Goal: Task Accomplishment & Management: Use online tool/utility

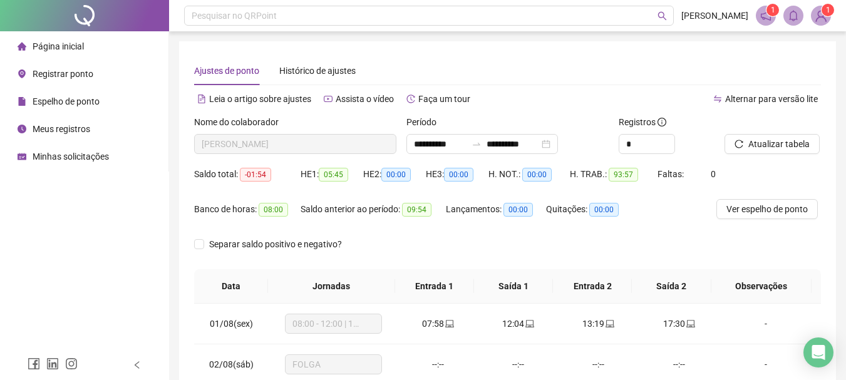
click at [105, 41] on li "Página inicial" at bounding box center [84, 46] width 163 height 25
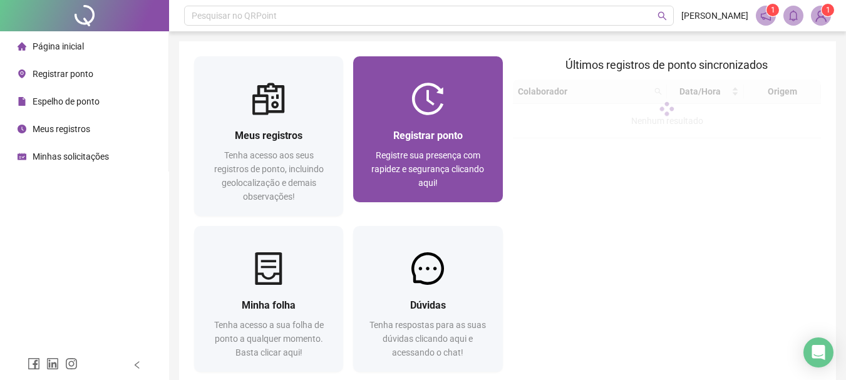
click at [430, 169] on span "Registre sua presença com rapidez e segurança clicando aqui!" at bounding box center [427, 169] width 113 height 38
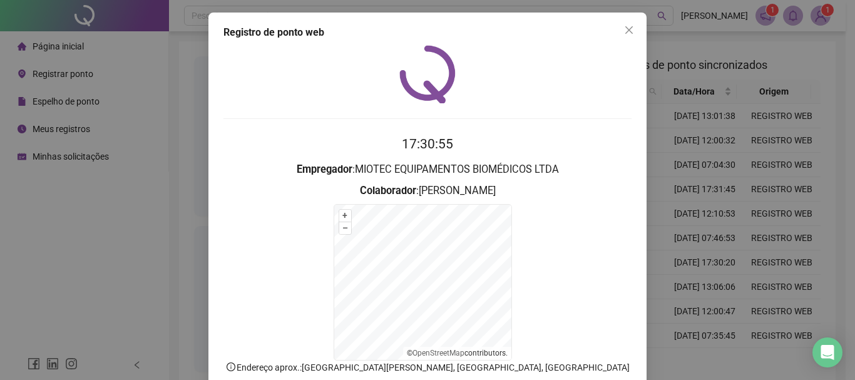
scroll to position [78, 0]
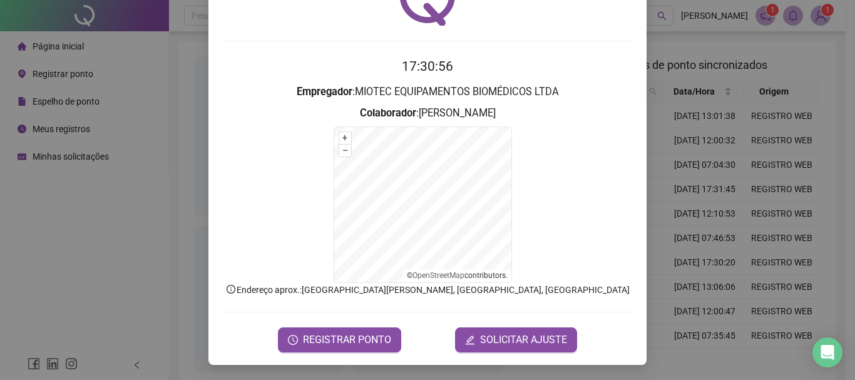
click at [307, 337] on span "REGISTRAR PONTO" at bounding box center [347, 339] width 88 height 15
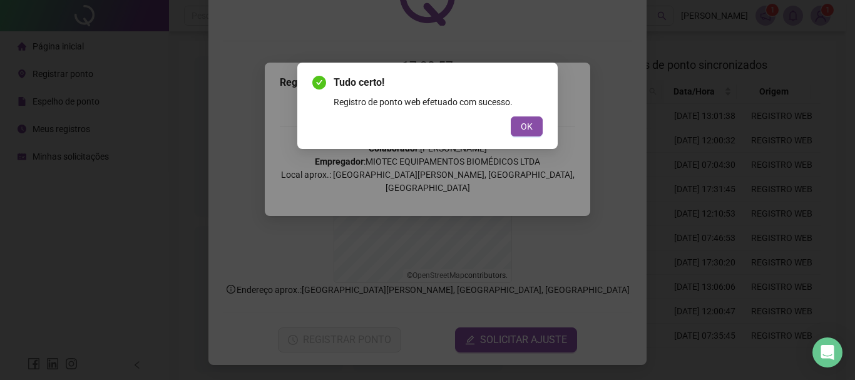
click at [536, 126] on button "OK" at bounding box center [527, 126] width 32 height 20
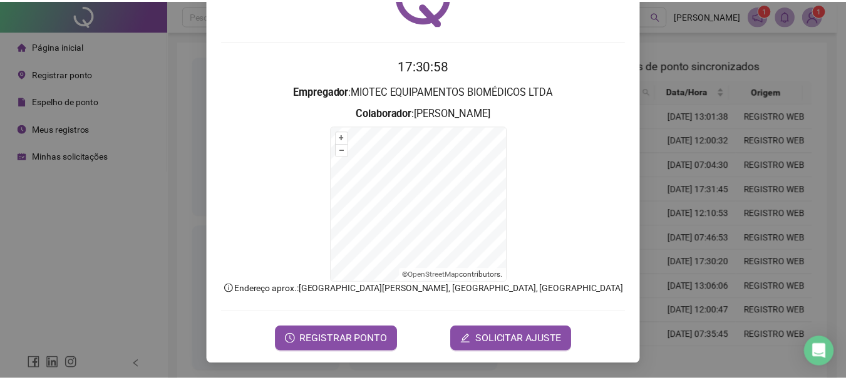
scroll to position [0, 0]
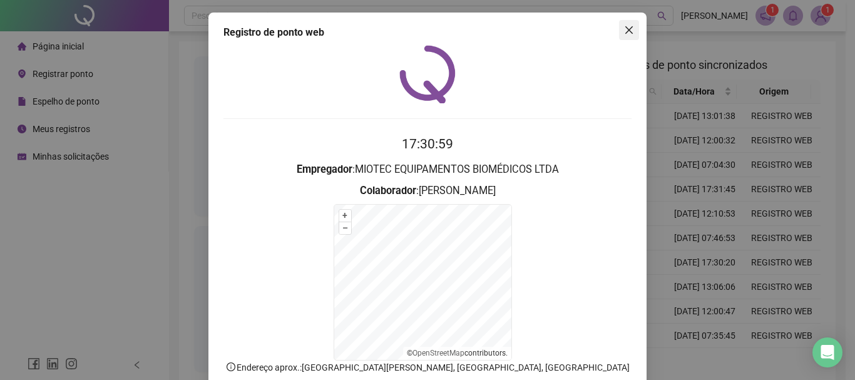
click at [624, 29] on icon "close" at bounding box center [629, 30] width 10 height 10
